Goal: Task Accomplishment & Management: Use online tool/utility

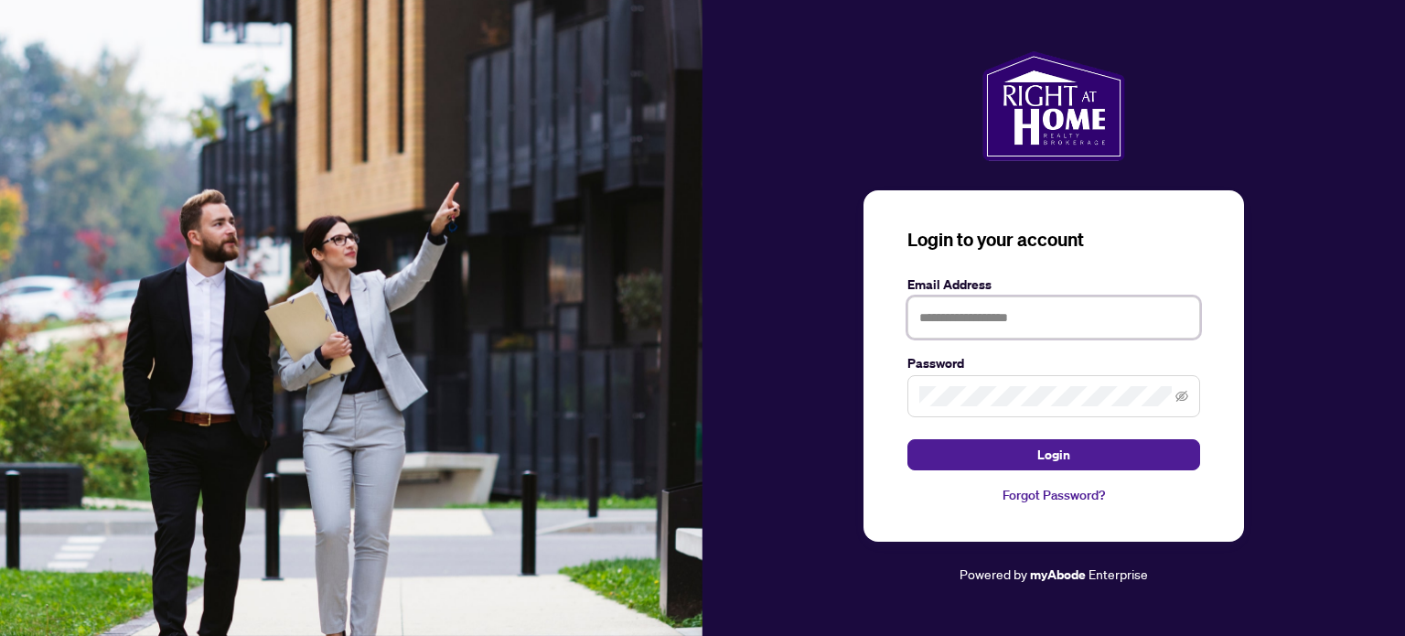
click at [1039, 333] on input "text" at bounding box center [1054, 317] width 293 height 42
type input "**********"
click at [997, 380] on span at bounding box center [1054, 396] width 293 height 42
click at [908, 439] on button "Login" at bounding box center [1054, 454] width 293 height 31
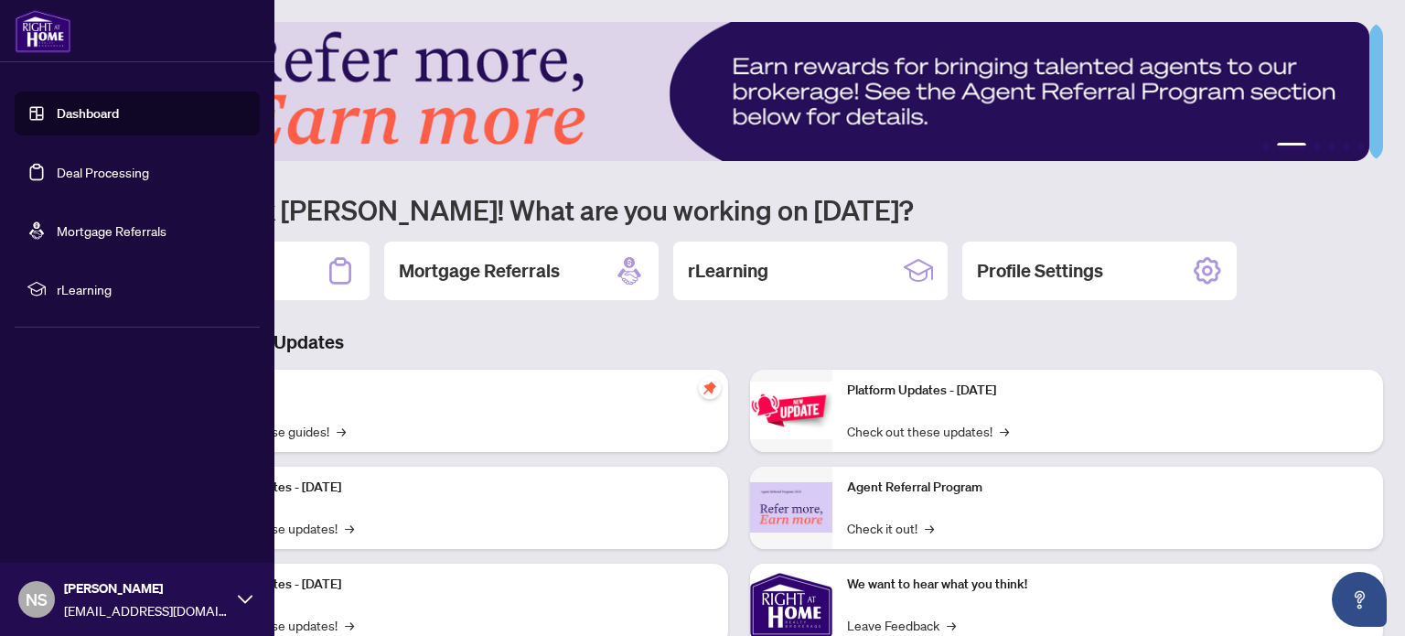
click at [113, 279] on span "rLearning" at bounding box center [152, 289] width 190 height 20
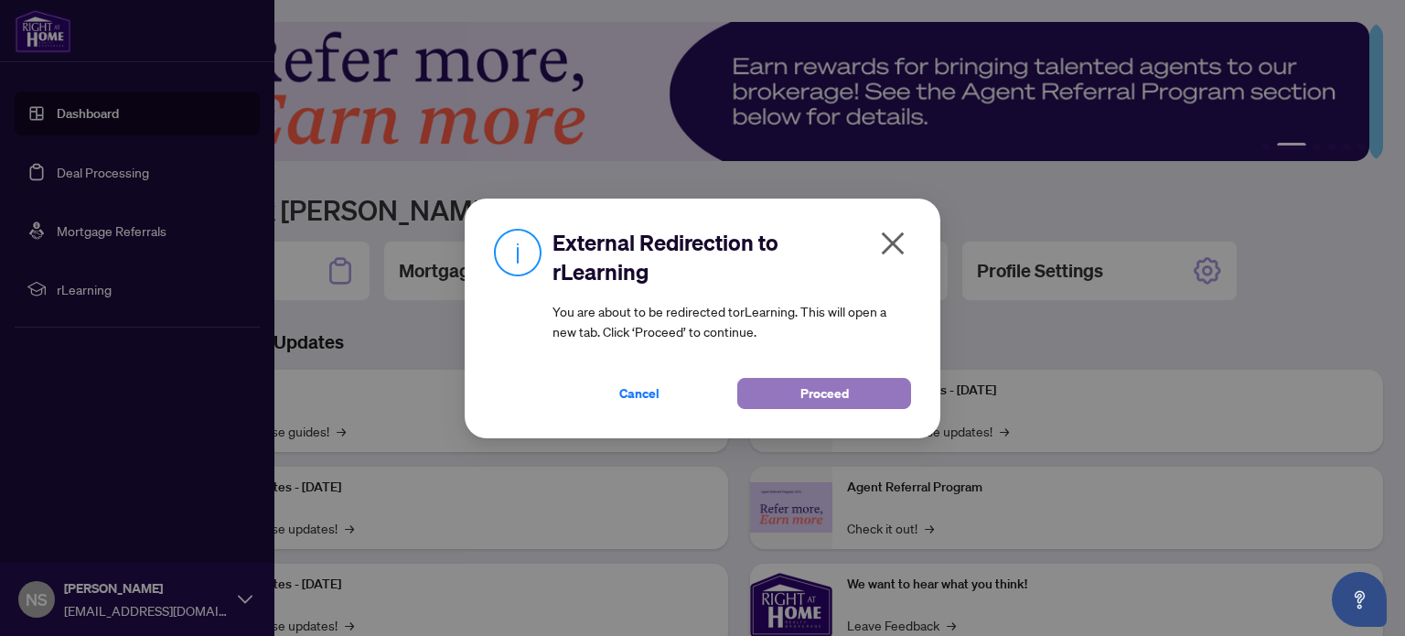
click at [805, 389] on span "Proceed" at bounding box center [825, 393] width 48 height 29
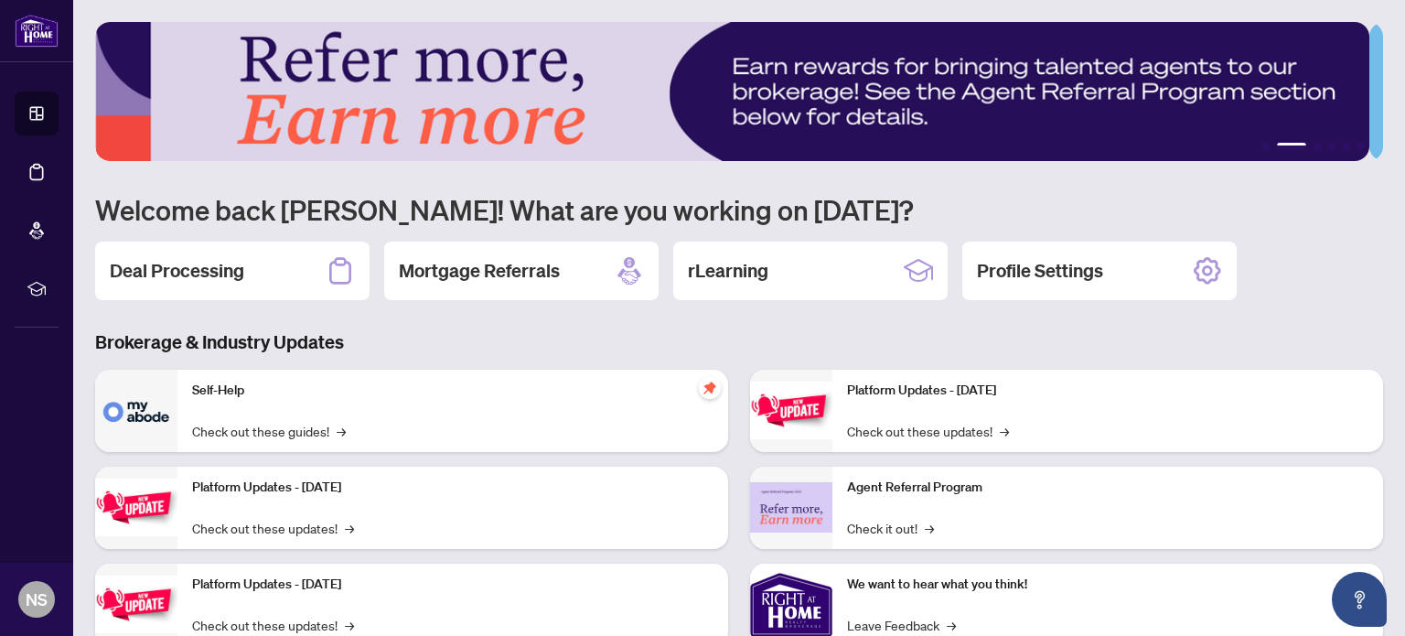
scroll to position [112, 0]
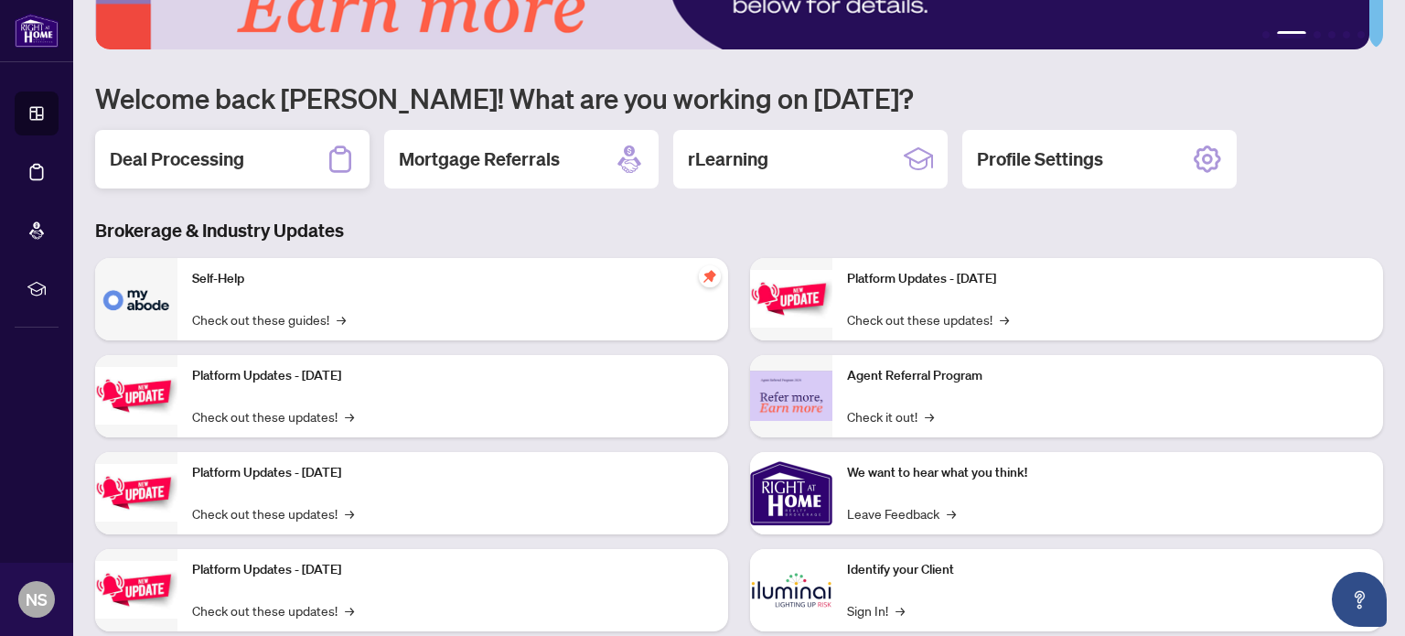
click at [232, 166] on h2 "Deal Processing" at bounding box center [177, 159] width 134 height 26
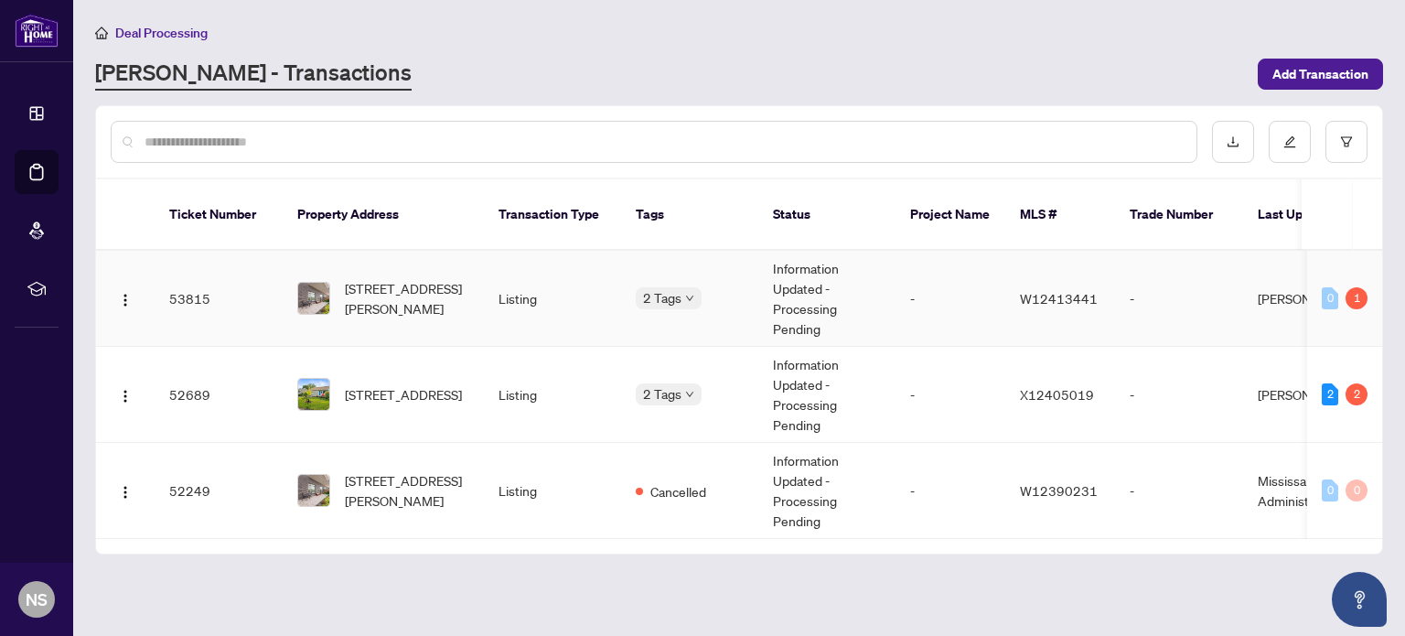
click at [655, 260] on td "2 Tags" at bounding box center [689, 299] width 137 height 96
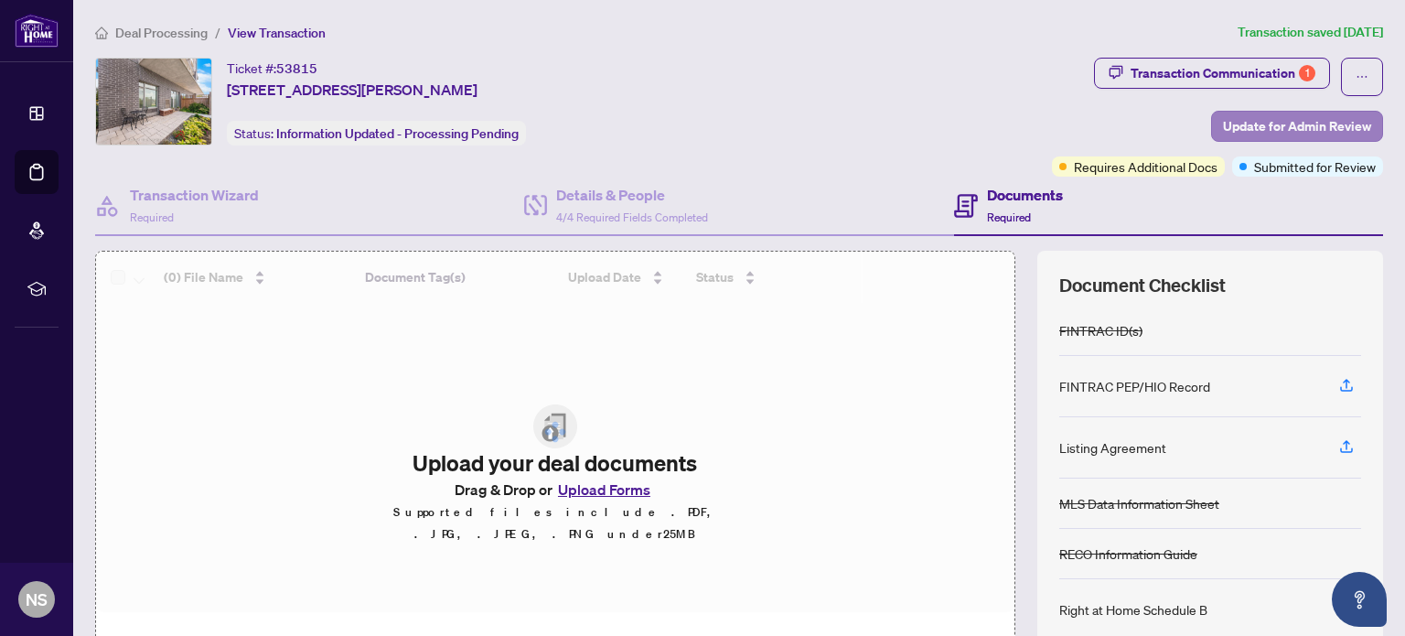
drag, startPoint x: 655, startPoint y: 260, endPoint x: 1279, endPoint y: 117, distance: 640.1
click at [1279, 117] on div "Ticket #: 53815 [STREET_ADDRESS][PERSON_NAME] Status: Information Updated - Pro…" at bounding box center [739, 378] width 1303 height 641
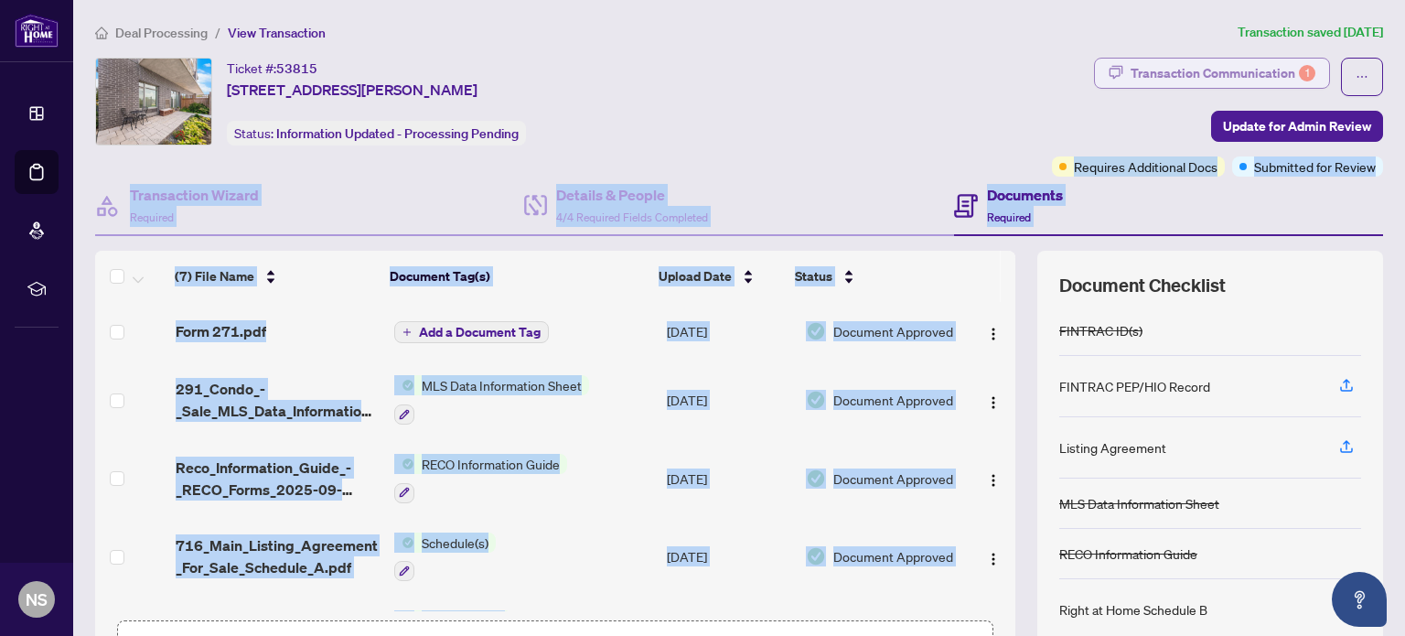
click at [1267, 65] on div "Transaction Communication 1" at bounding box center [1223, 73] width 185 height 29
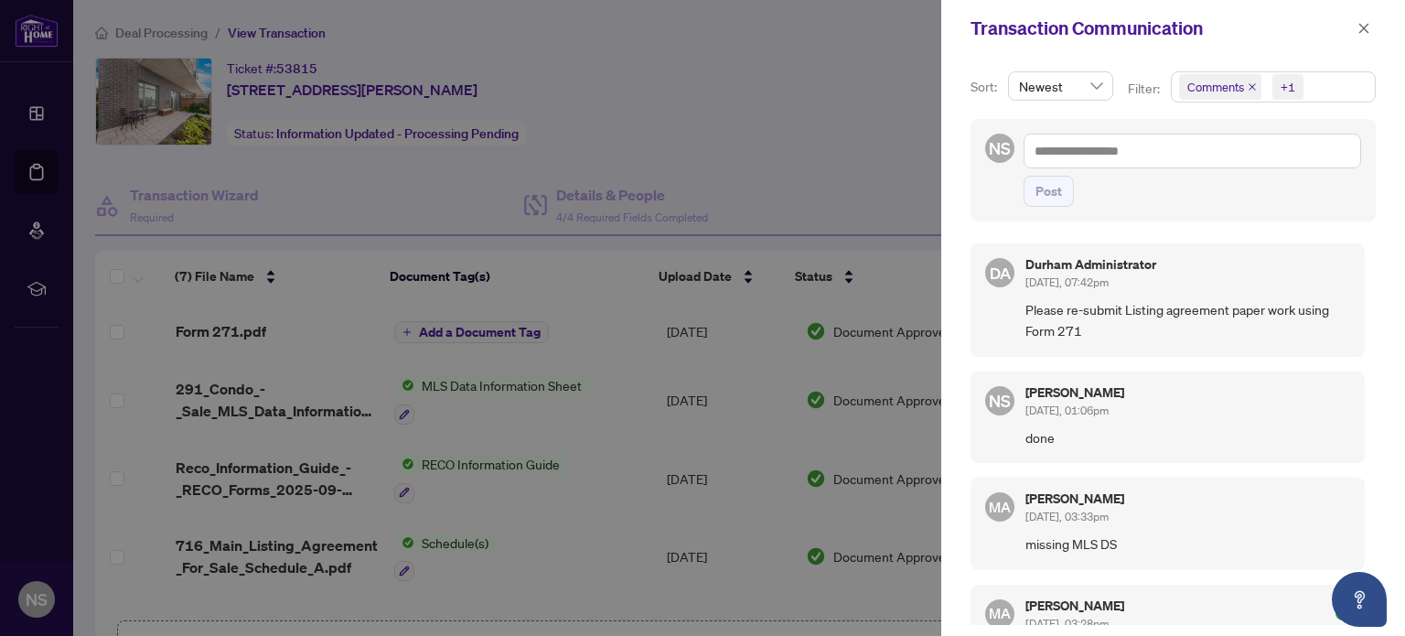
click at [880, 145] on div at bounding box center [702, 318] width 1405 height 636
click at [1369, 22] on icon "close" at bounding box center [1364, 28] width 13 height 13
